Goal: Information Seeking & Learning: Learn about a topic

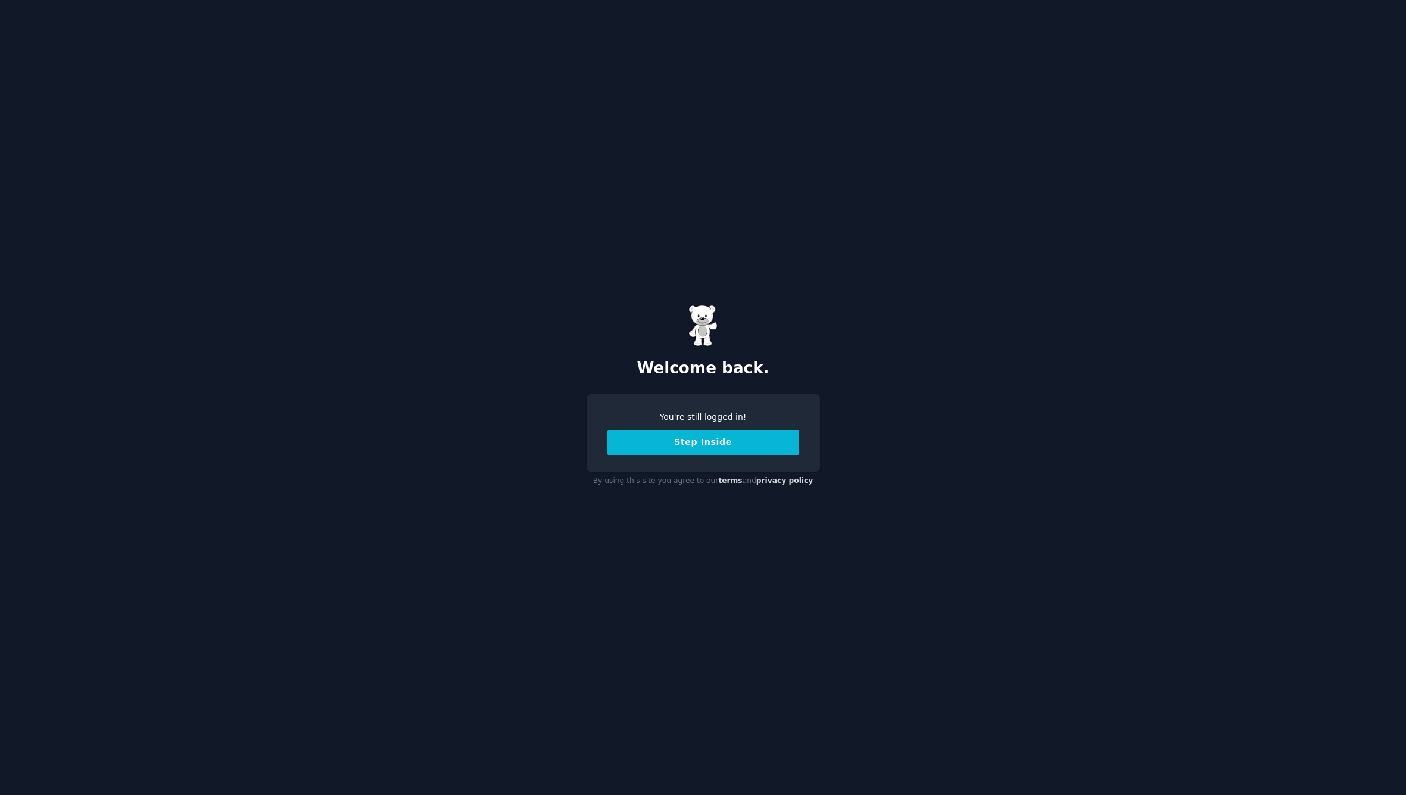
click at [677, 444] on button "Step Inside" at bounding box center [703, 442] width 192 height 25
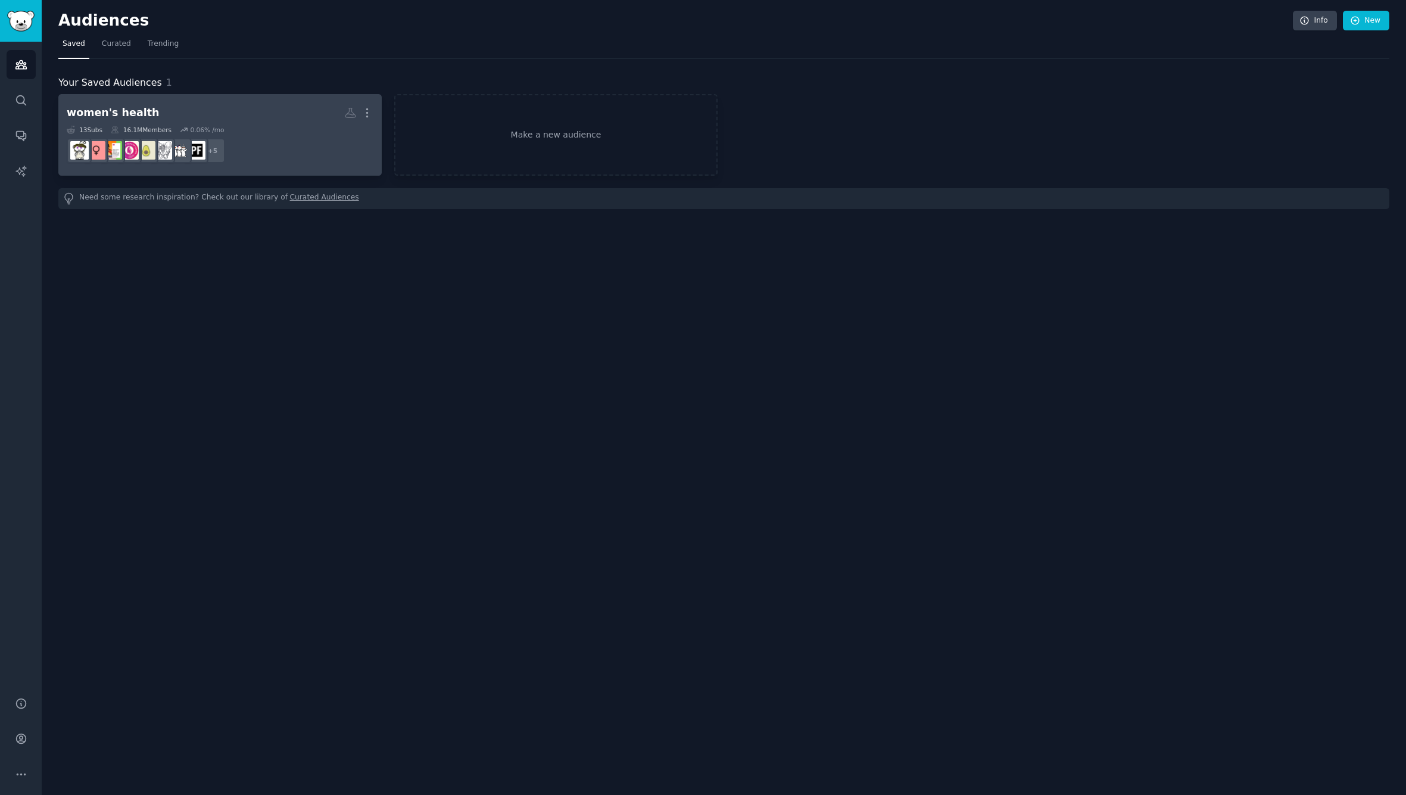
click at [136, 112] on div "women's health" at bounding box center [113, 112] width 93 height 15
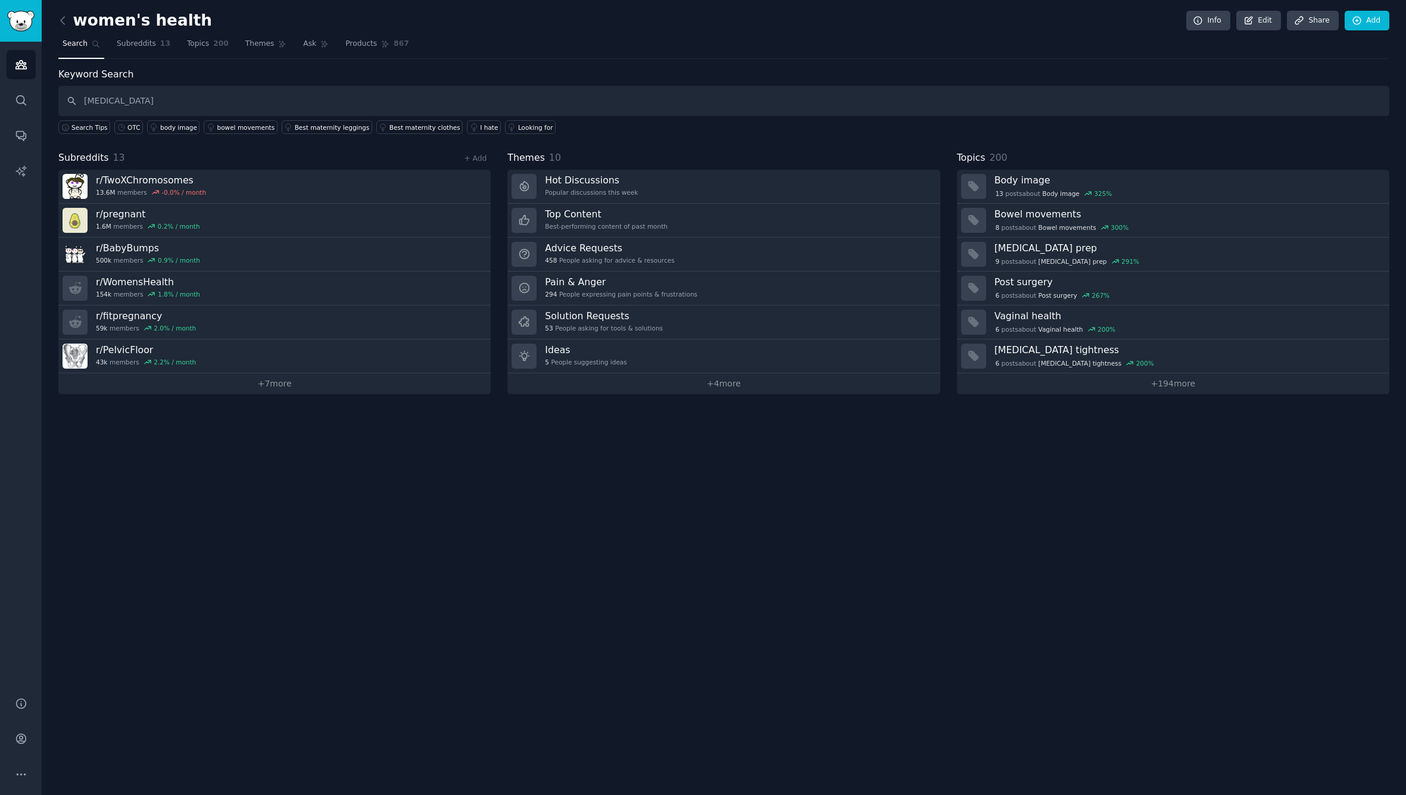
type input "[MEDICAL_DATA]"
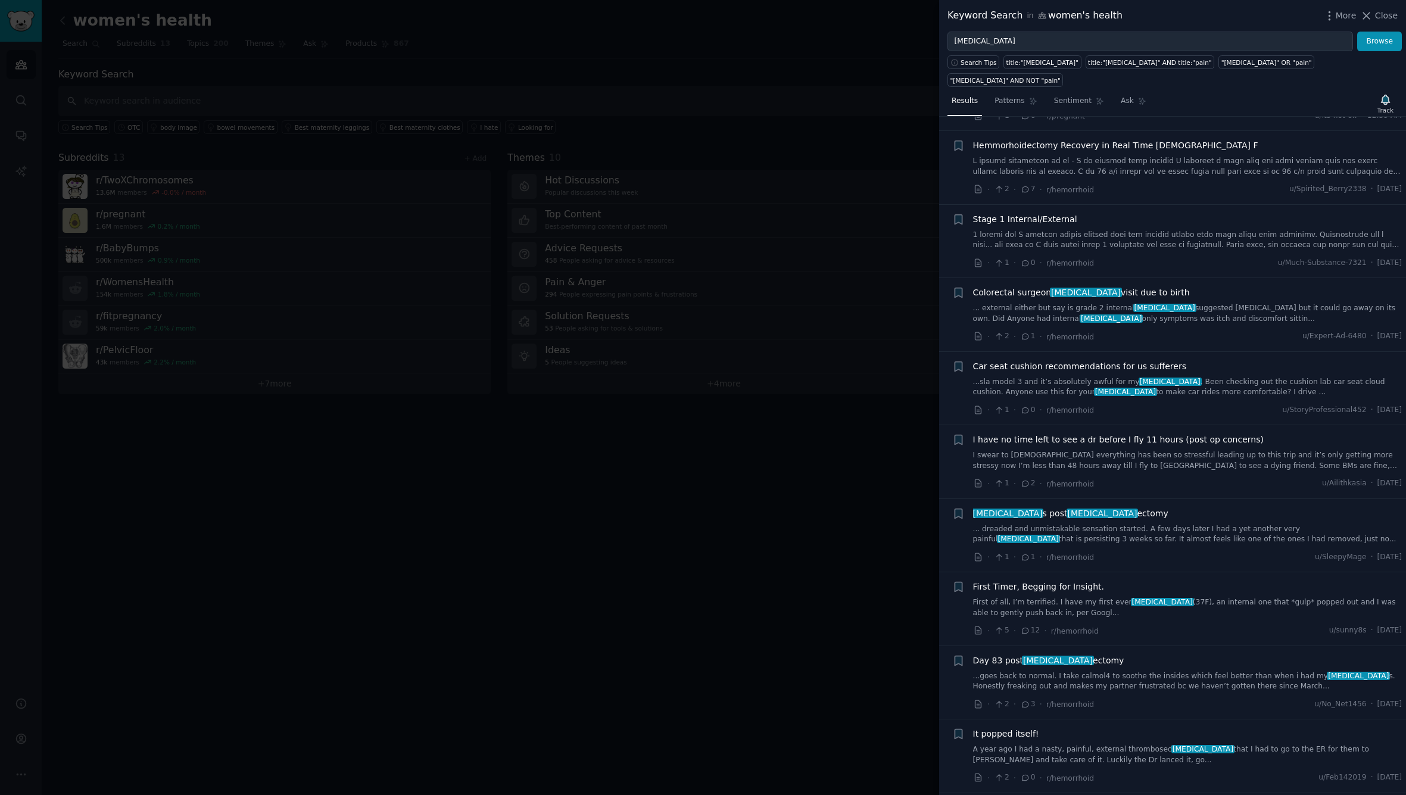
scroll to position [1082, 0]
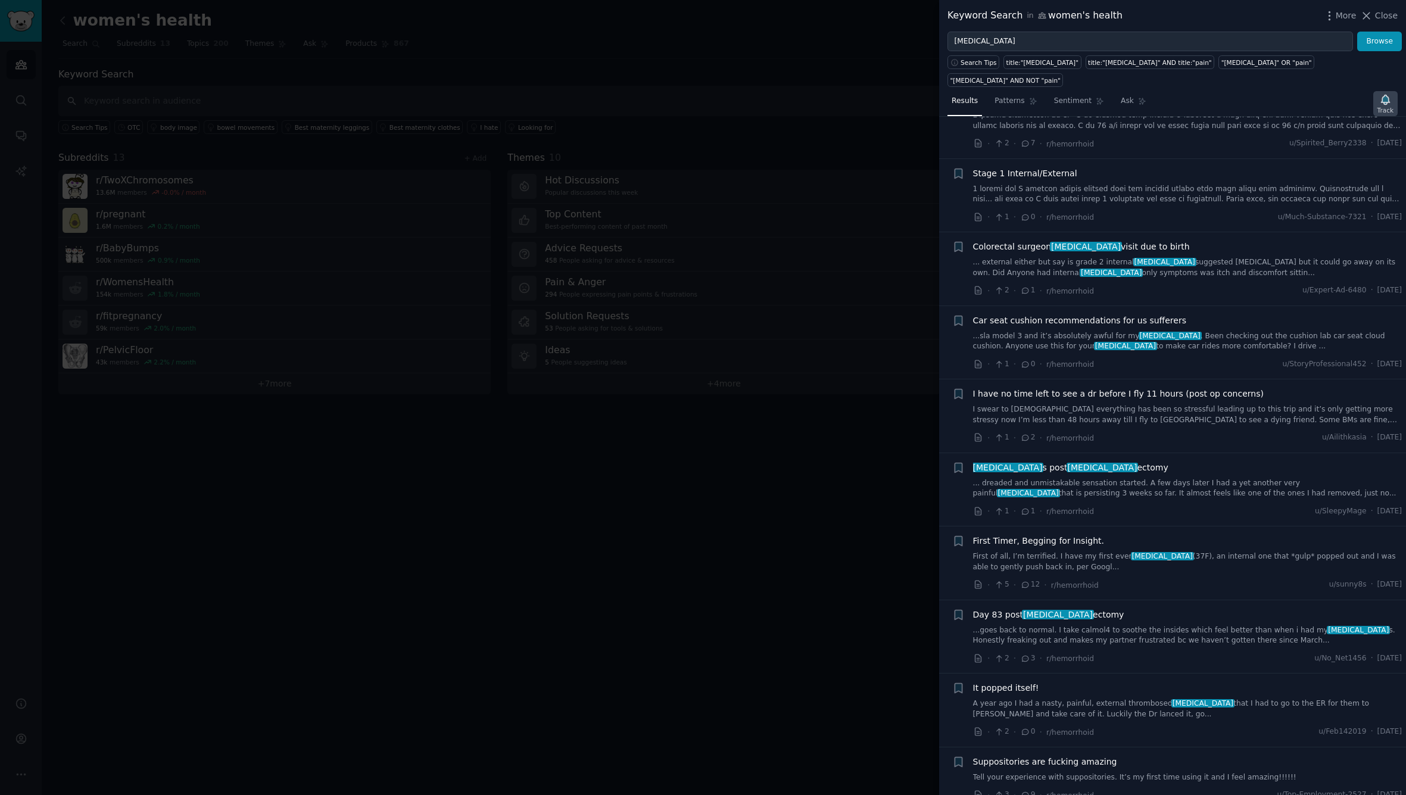
click at [1389, 95] on icon "button" at bounding box center [1385, 100] width 8 height 10
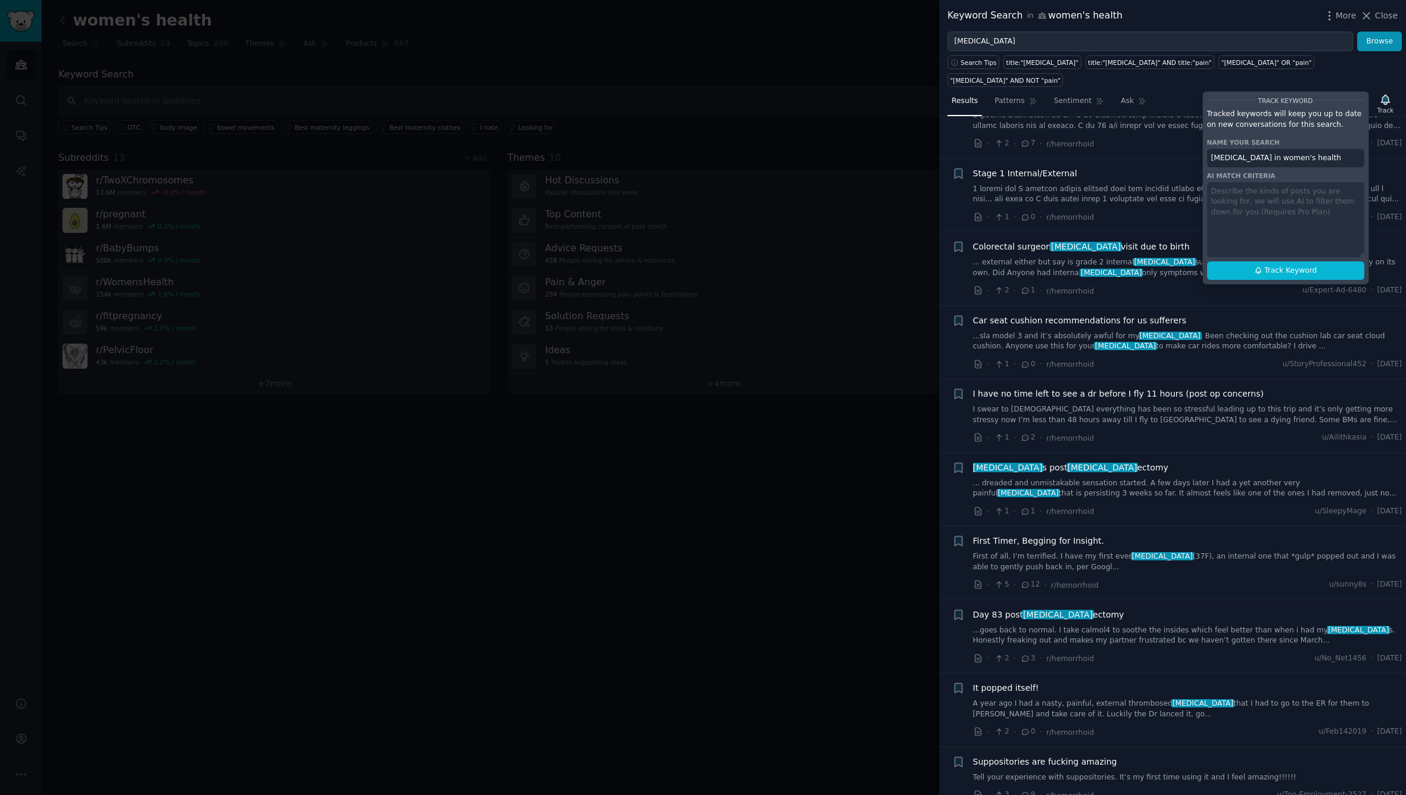
click at [1300, 182] on div "Track Keyword Tracked keywords will keep you up to date on new conversations fo…" at bounding box center [1285, 187] width 167 height 193
click at [1277, 266] on span "Track Keyword" at bounding box center [1290, 271] width 52 height 11
type input "[MEDICAL_DATA] in women's health"
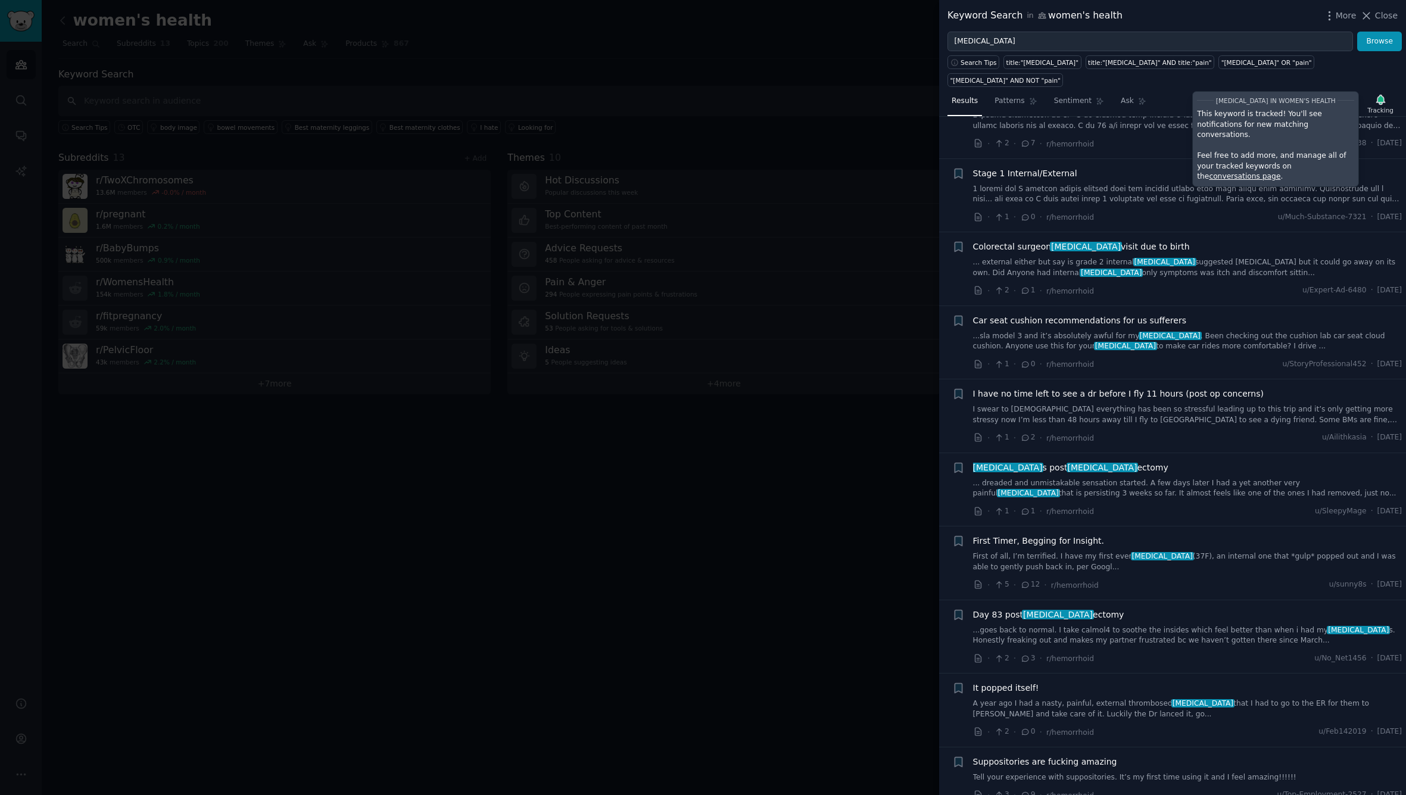
click at [1277, 253] on li "+ Colorectal surgeon [MEDICAL_DATA] visit due to birth ... external either but …" at bounding box center [1172, 268] width 467 height 73
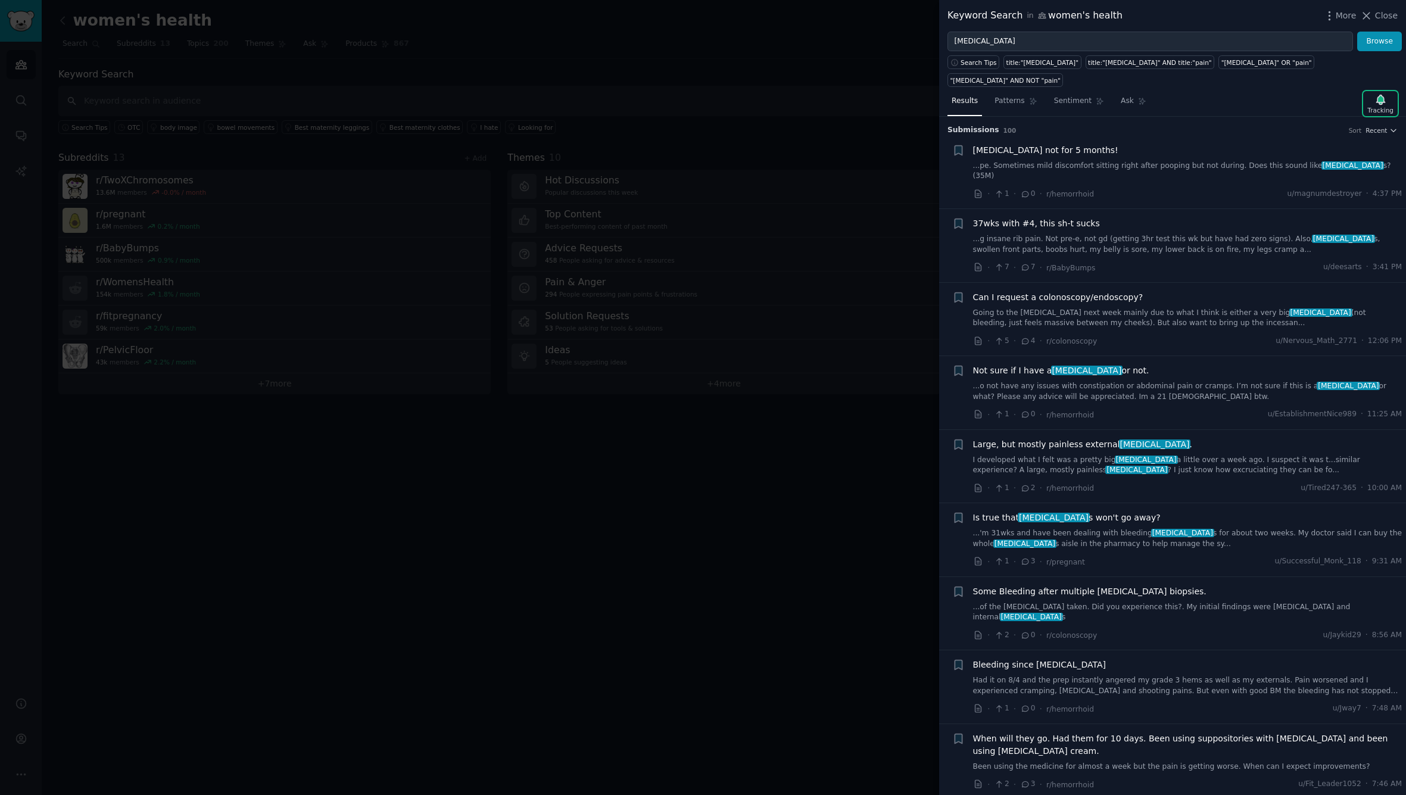
scroll to position [0, 0]
click at [1392, 15] on span "Close" at bounding box center [1386, 16] width 23 height 13
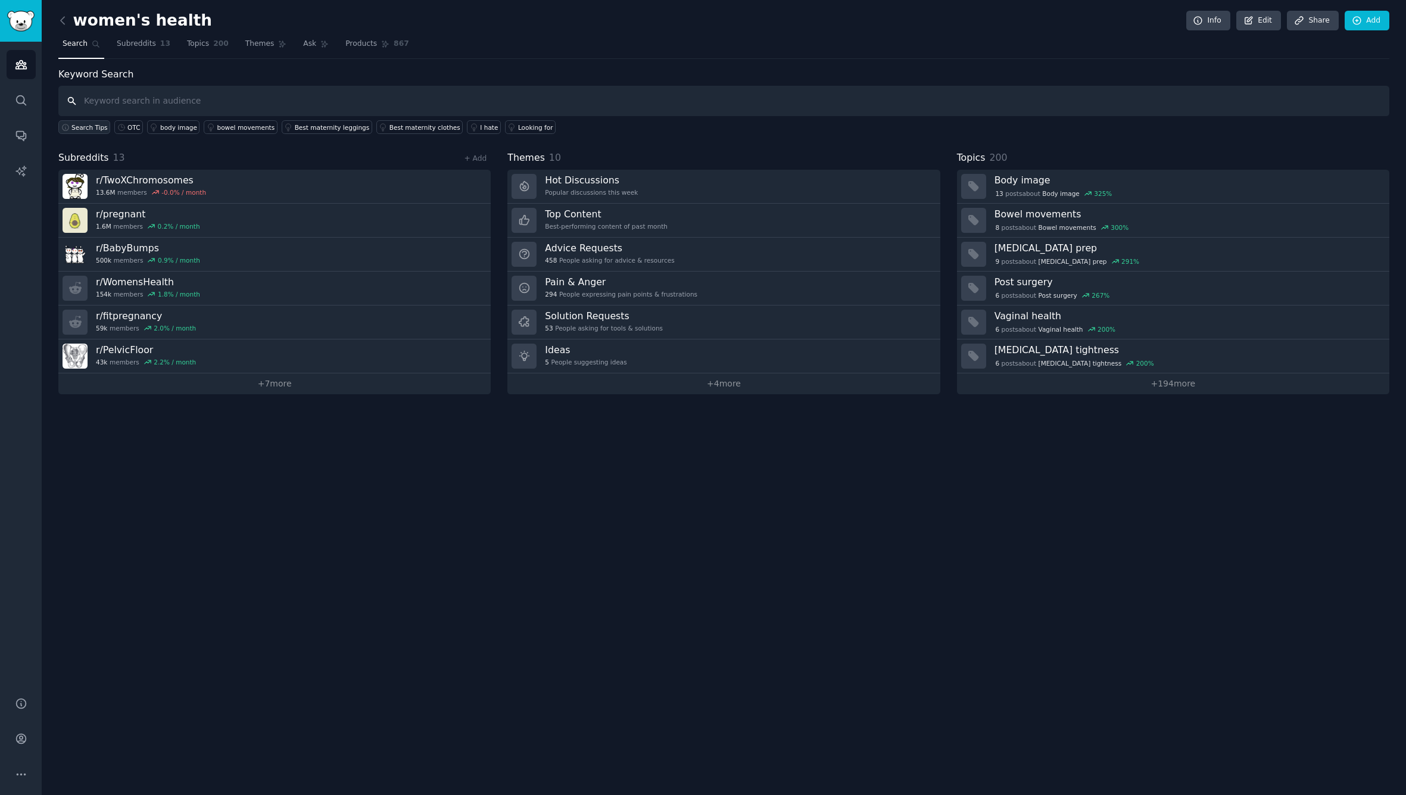
click at [84, 127] on span "Search Tips" at bounding box center [89, 127] width 36 height 8
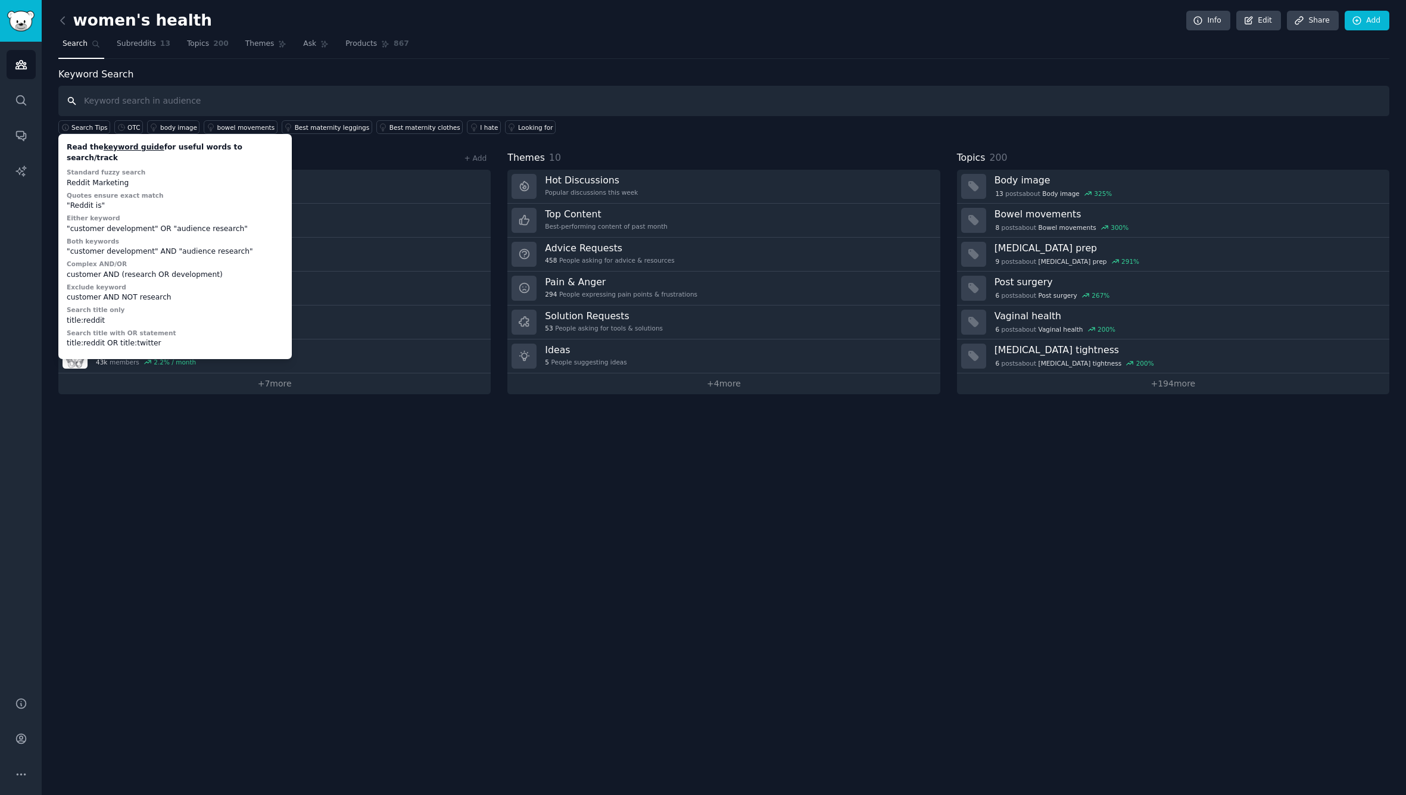
click at [111, 100] on input "text" at bounding box center [723, 101] width 1331 height 30
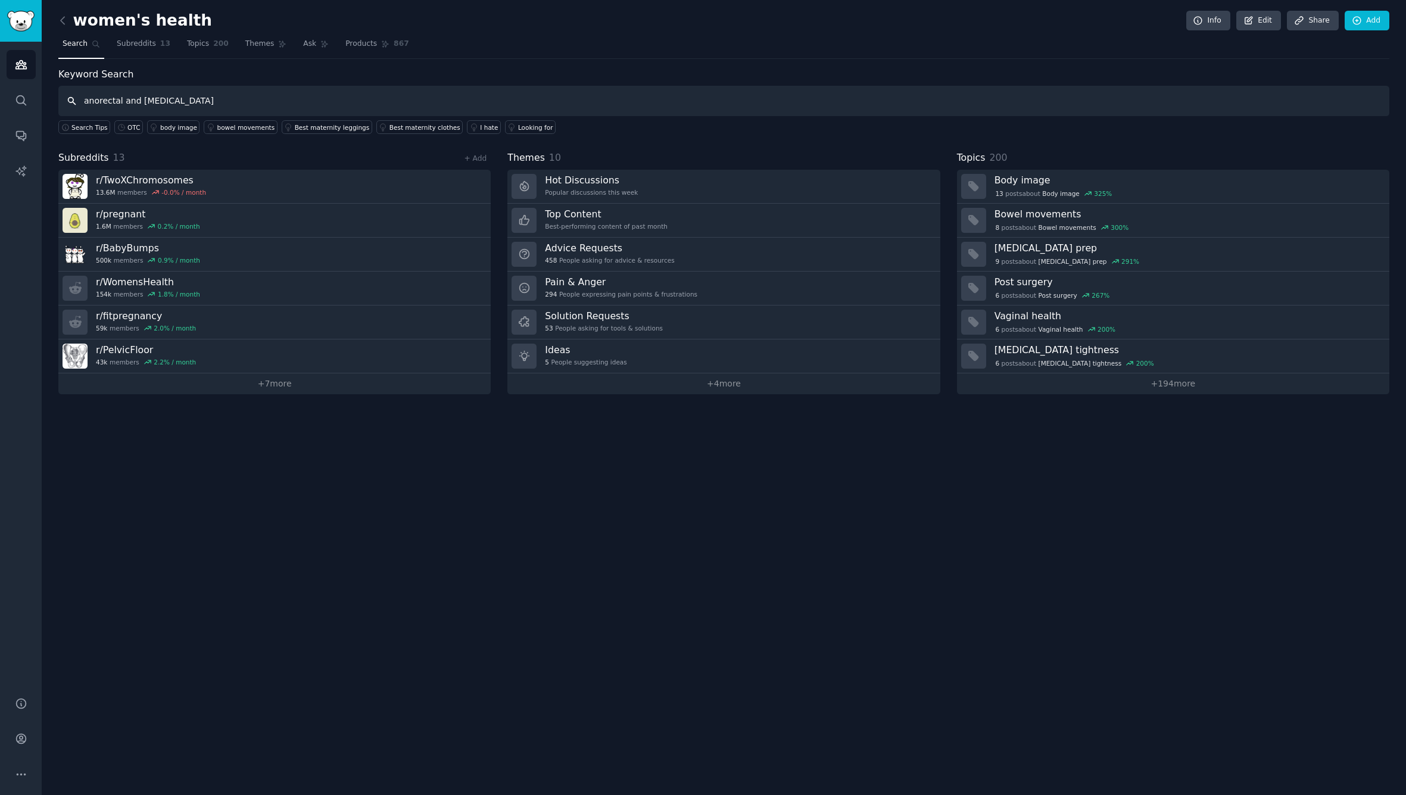
type input "anorectal and [MEDICAL_DATA]"
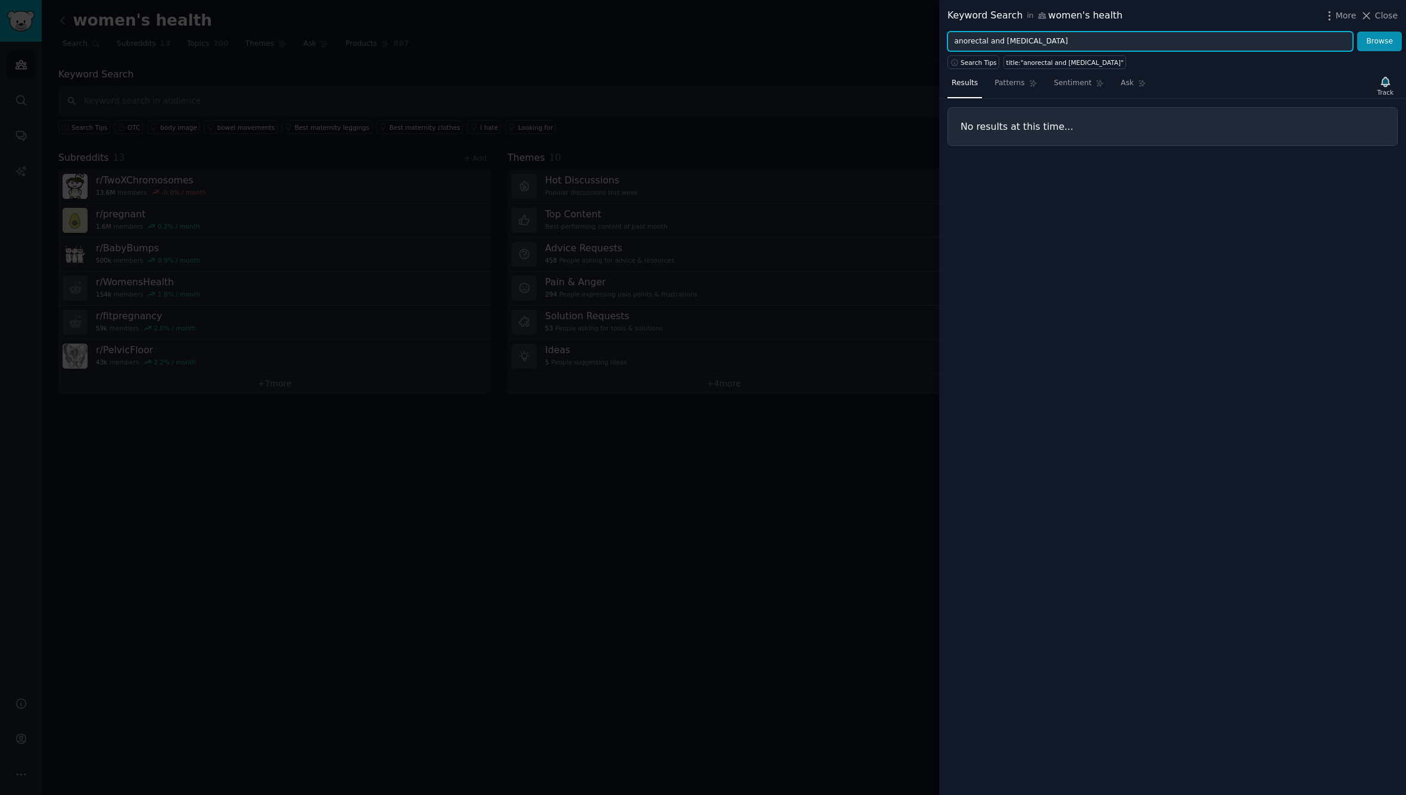
click at [994, 41] on input "anorectal and [MEDICAL_DATA]" at bounding box center [1149, 42] width 405 height 20
click at [1379, 41] on button "Browse" at bounding box center [1379, 42] width 45 height 20
click at [1010, 40] on input "anorectal [MEDICAL_DATA]" at bounding box center [1149, 42] width 405 height 20
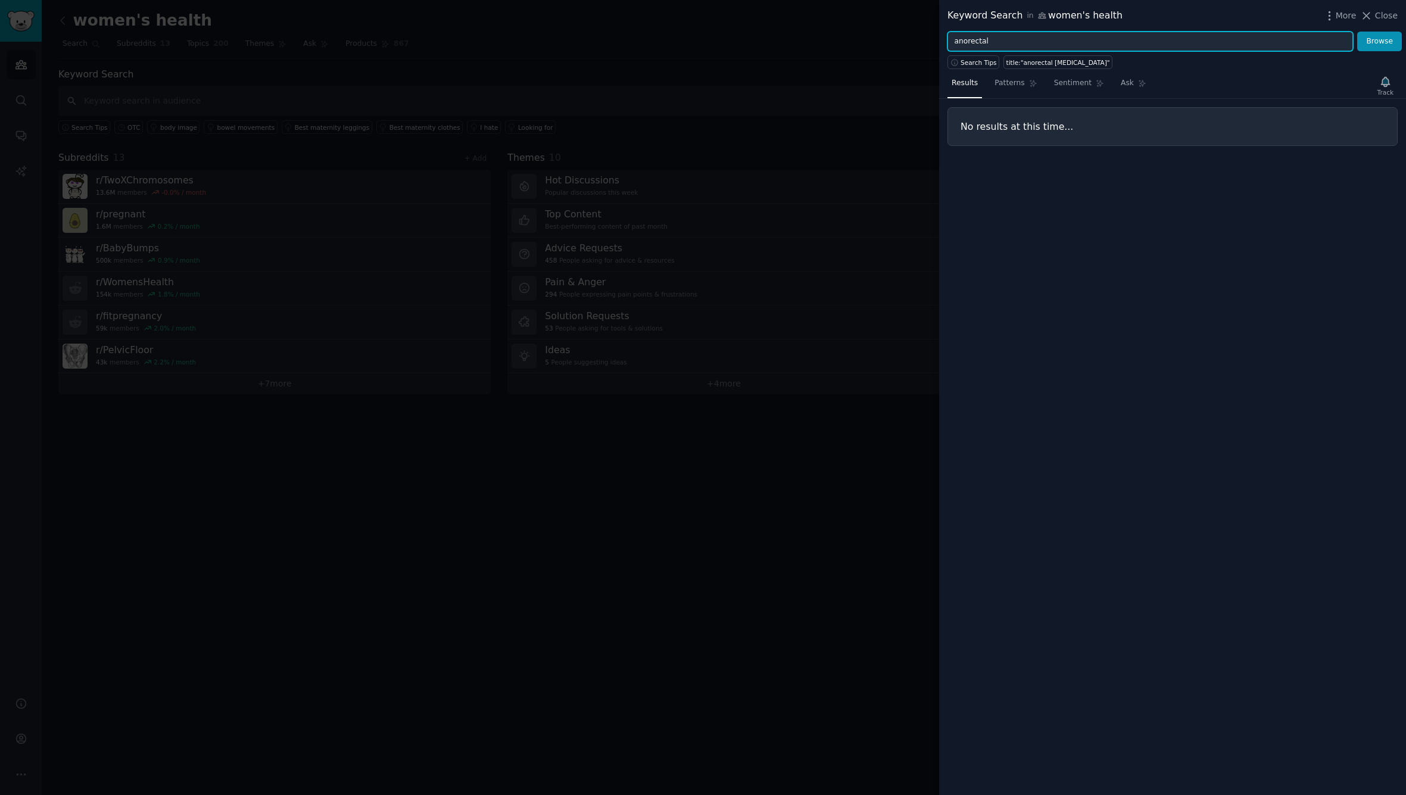
type input "anorectal"
click at [1379, 41] on button "Browse" at bounding box center [1379, 42] width 45 height 20
